Goal: Communication & Community: Participate in discussion

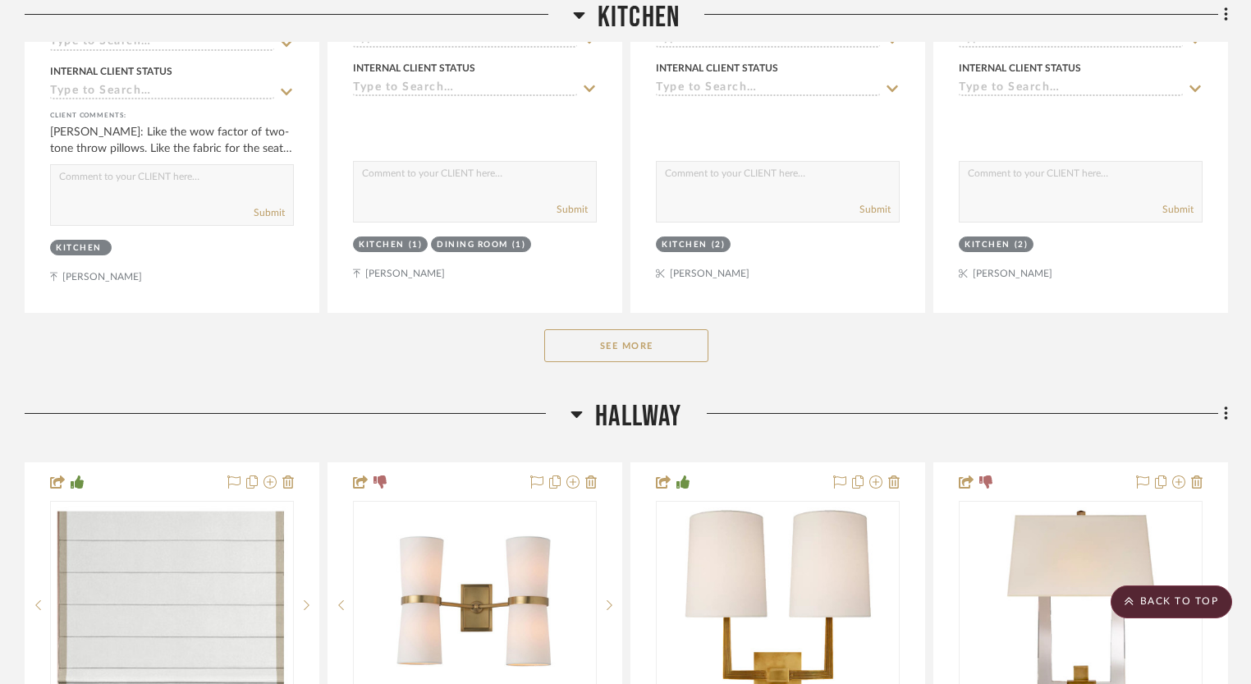
scroll to position [1757, 0]
click at [633, 340] on button "See More" at bounding box center [626, 346] width 164 height 33
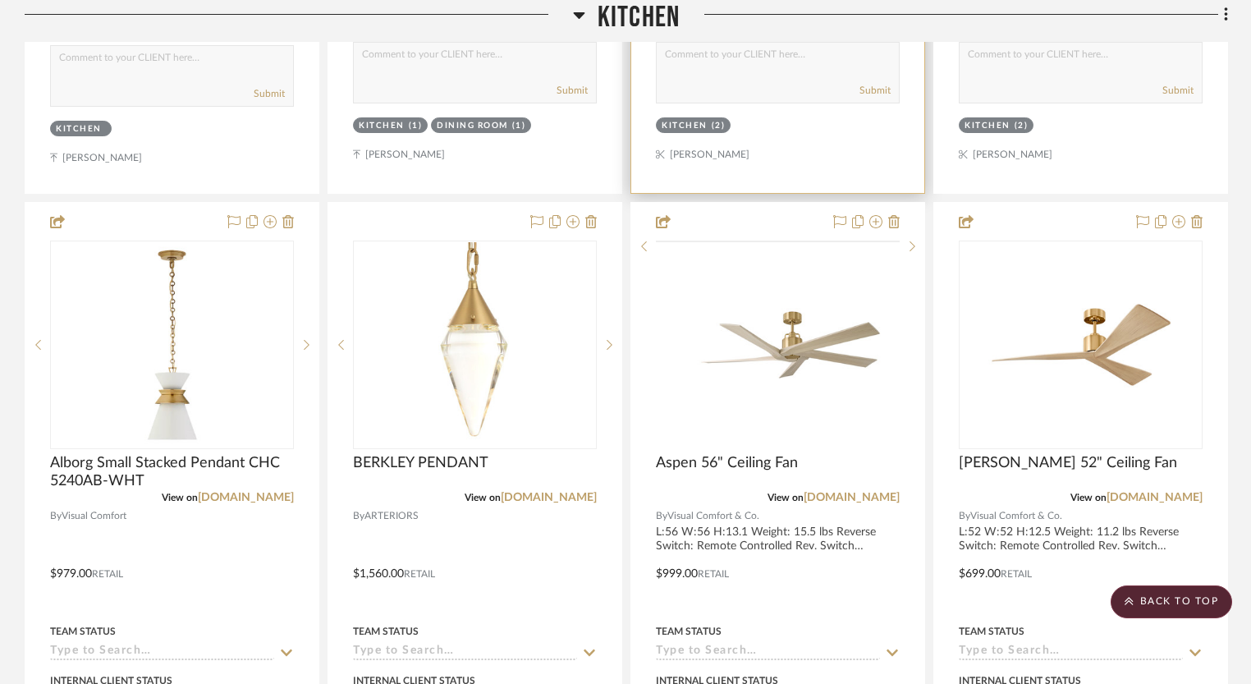
scroll to position [1721, 0]
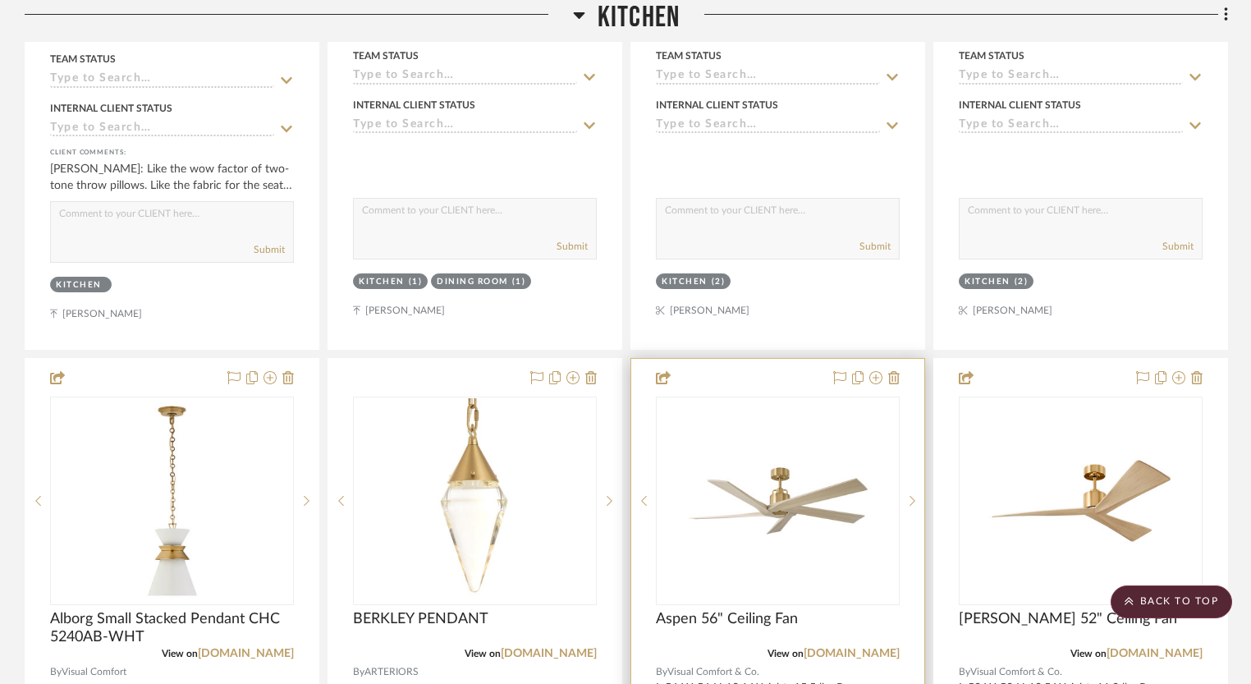
click at [753, 497] on img "0" at bounding box center [778, 500] width 205 height 205
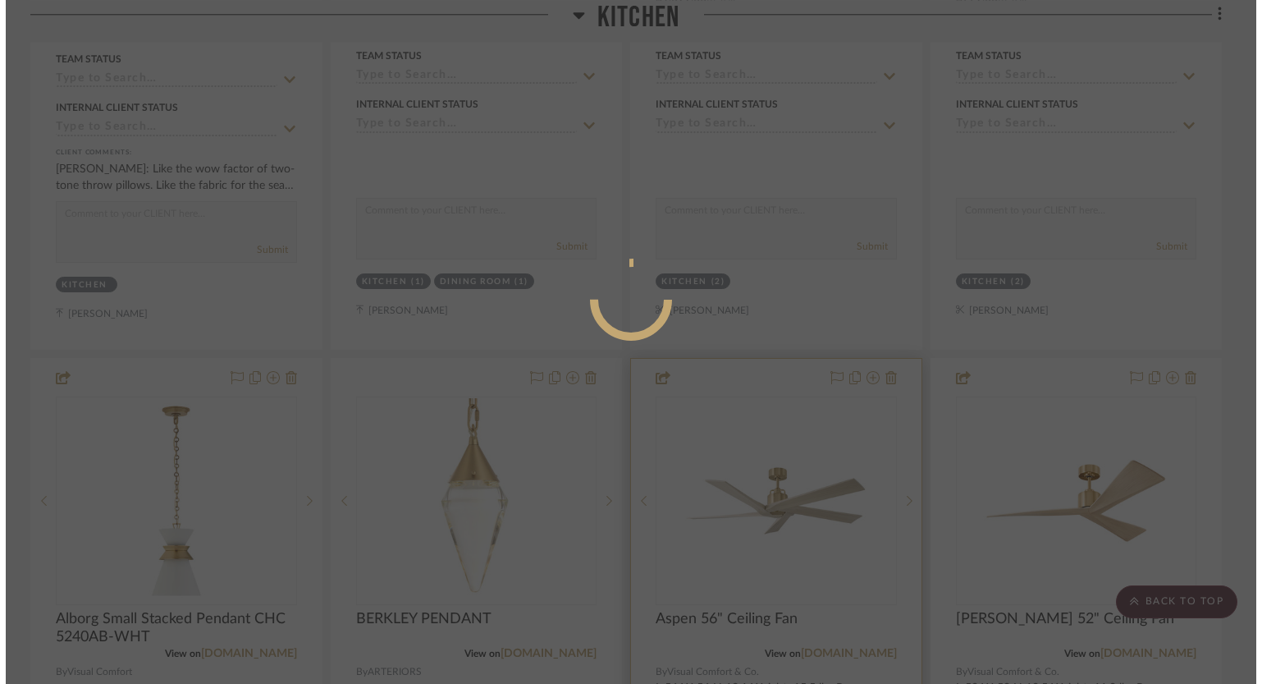
scroll to position [0, 0]
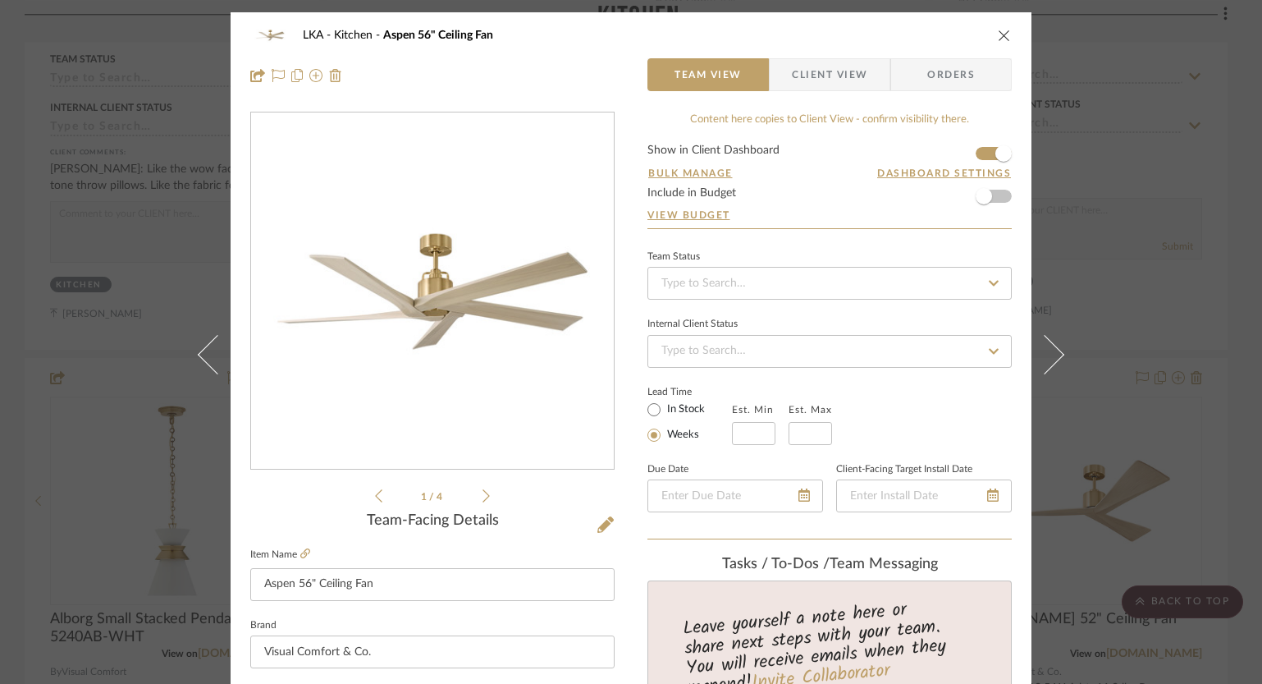
click at [800, 68] on span "Client View" at bounding box center [830, 74] width 76 height 33
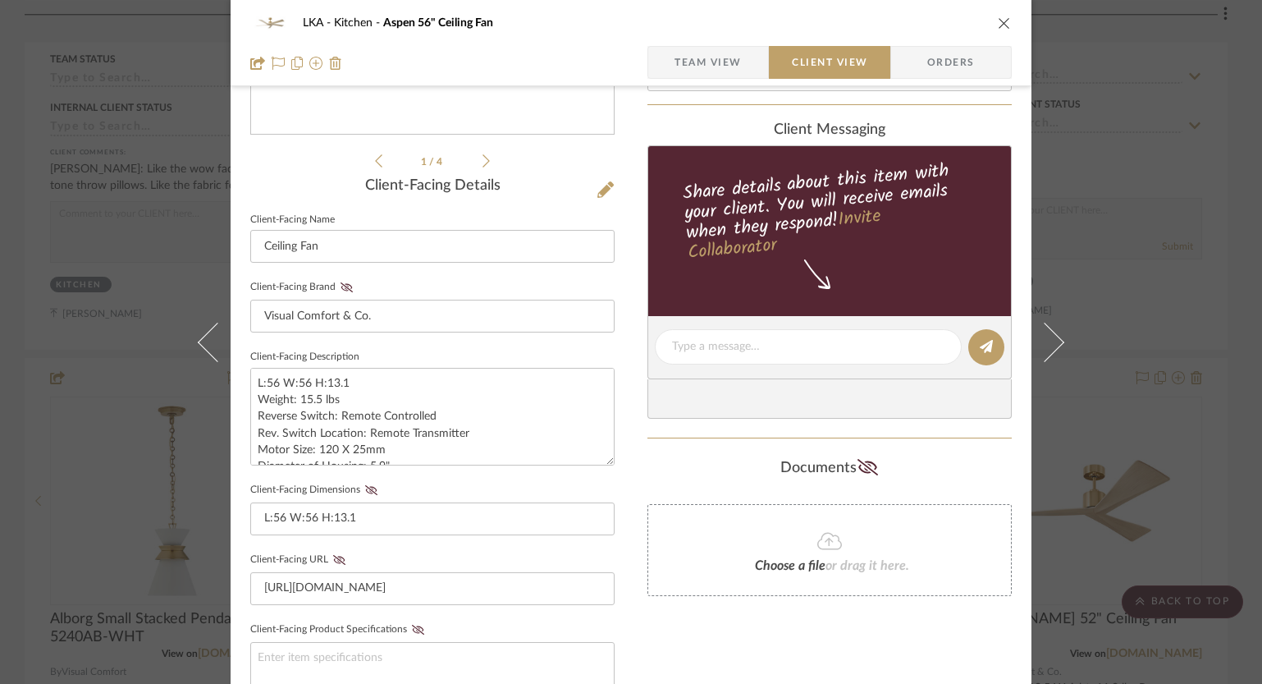
scroll to position [340, 0]
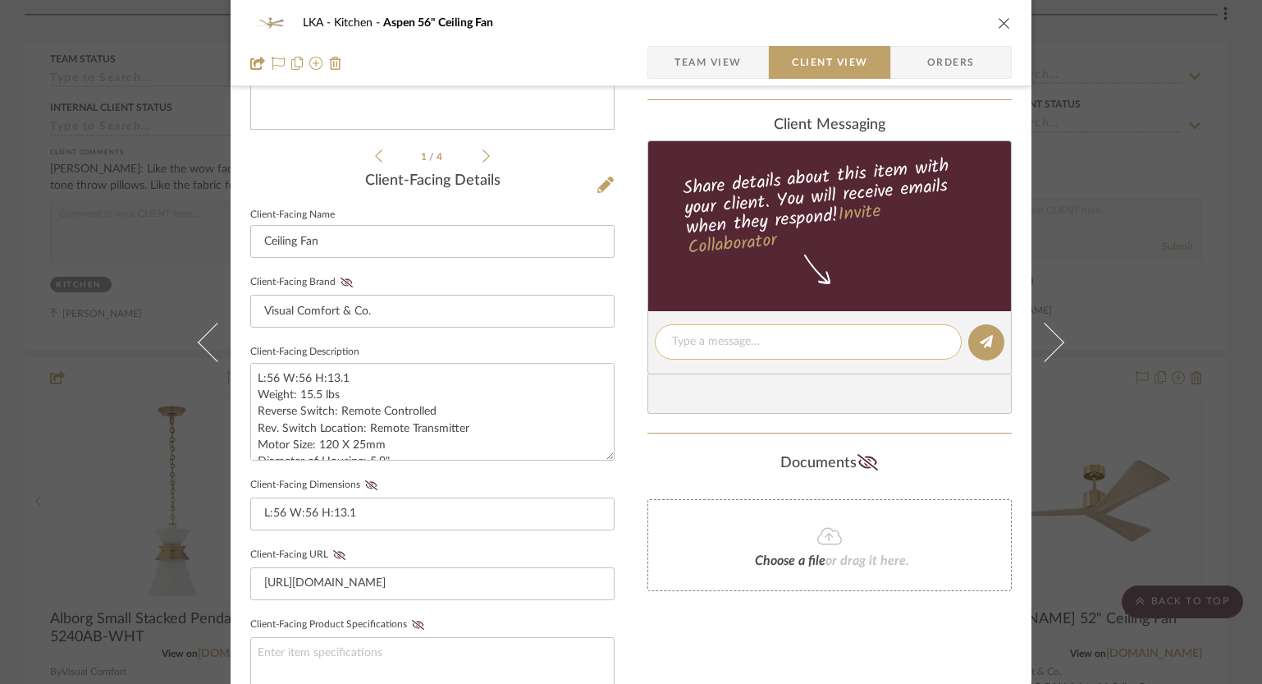
click at [763, 353] on div at bounding box center [808, 341] width 307 height 35
click at [763, 351] on textarea at bounding box center [808, 341] width 273 height 17
type textarea "Any thoughts on this fan or the other option?"
